Goal: Task Accomplishment & Management: Use online tool/utility

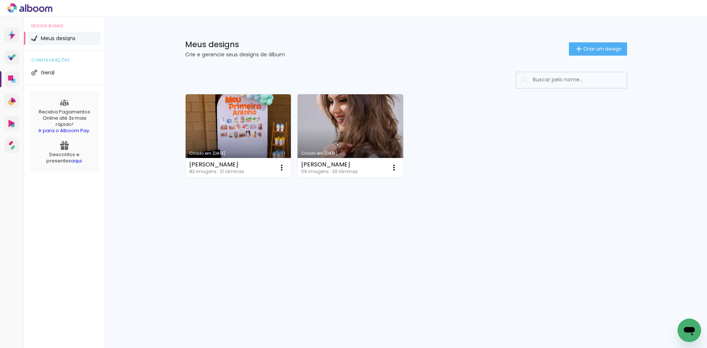
click at [228, 253] on div "Prosite Website + Landing pages Proof Sistema de seleção e venda de fotos Desig…" at bounding box center [353, 182] width 707 height 331
click at [239, 112] on link "Criado em [DATE]" at bounding box center [239, 135] width 106 height 83
